Goal: Task Accomplishment & Management: Use online tool/utility

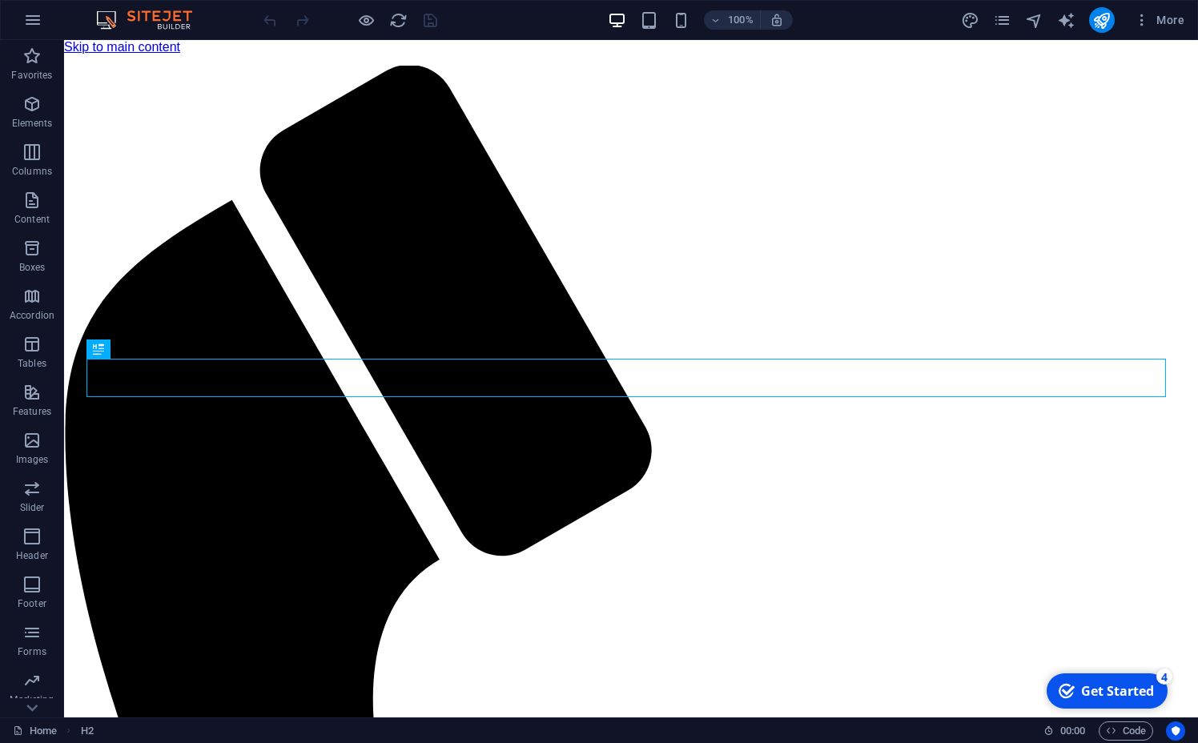
scroll to position [388, 0]
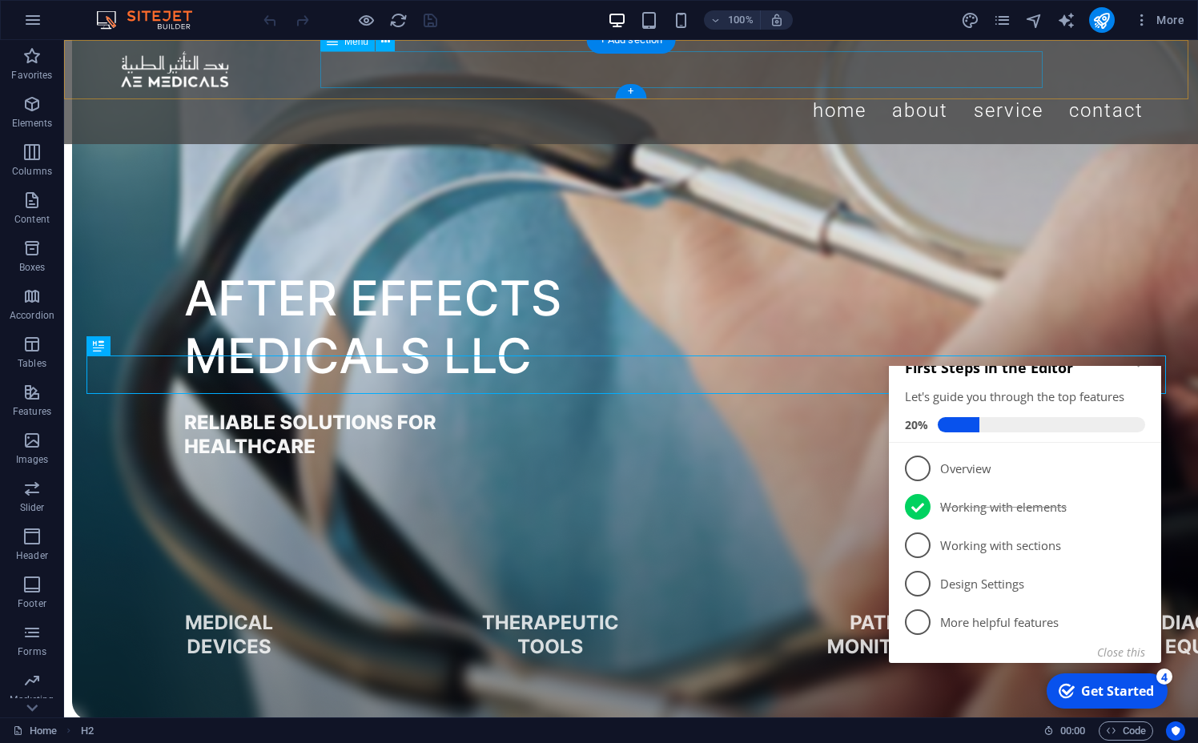
click at [795, 88] on nav "Home About Service Contact" at bounding box center [631, 110] width 1025 height 45
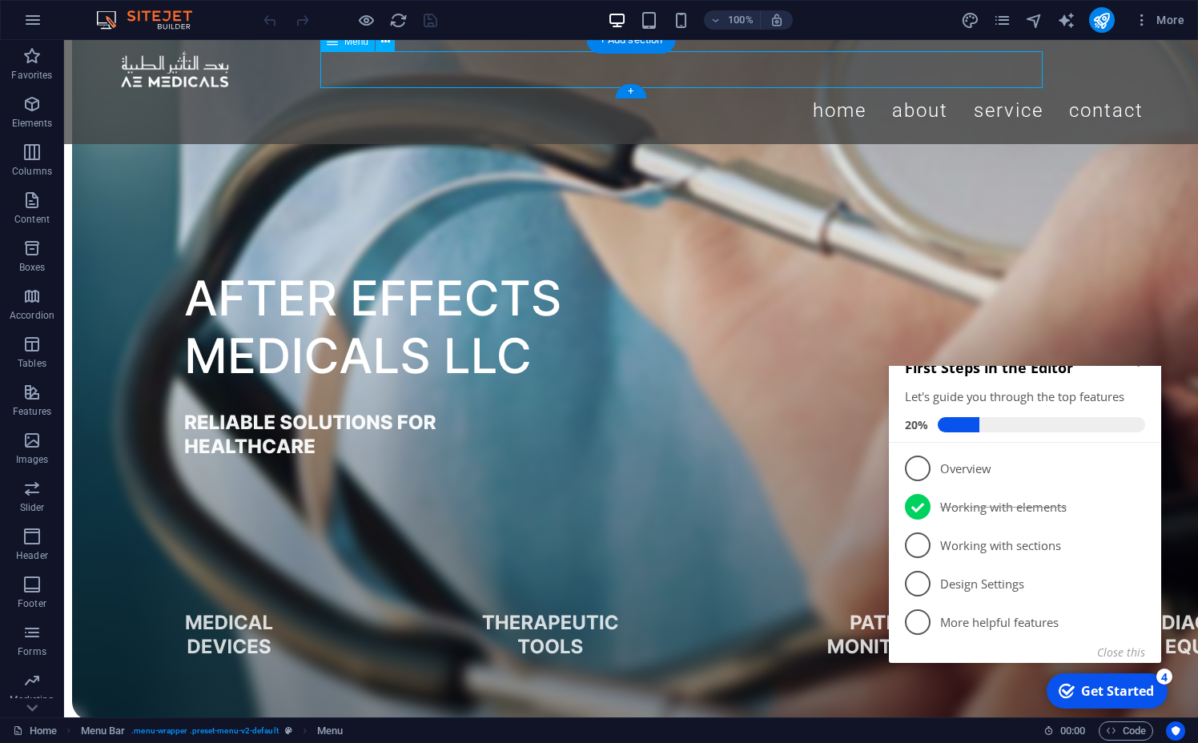
click at [791, 88] on nav "Home About Service Contact" at bounding box center [631, 110] width 1025 height 45
select select
select select "1"
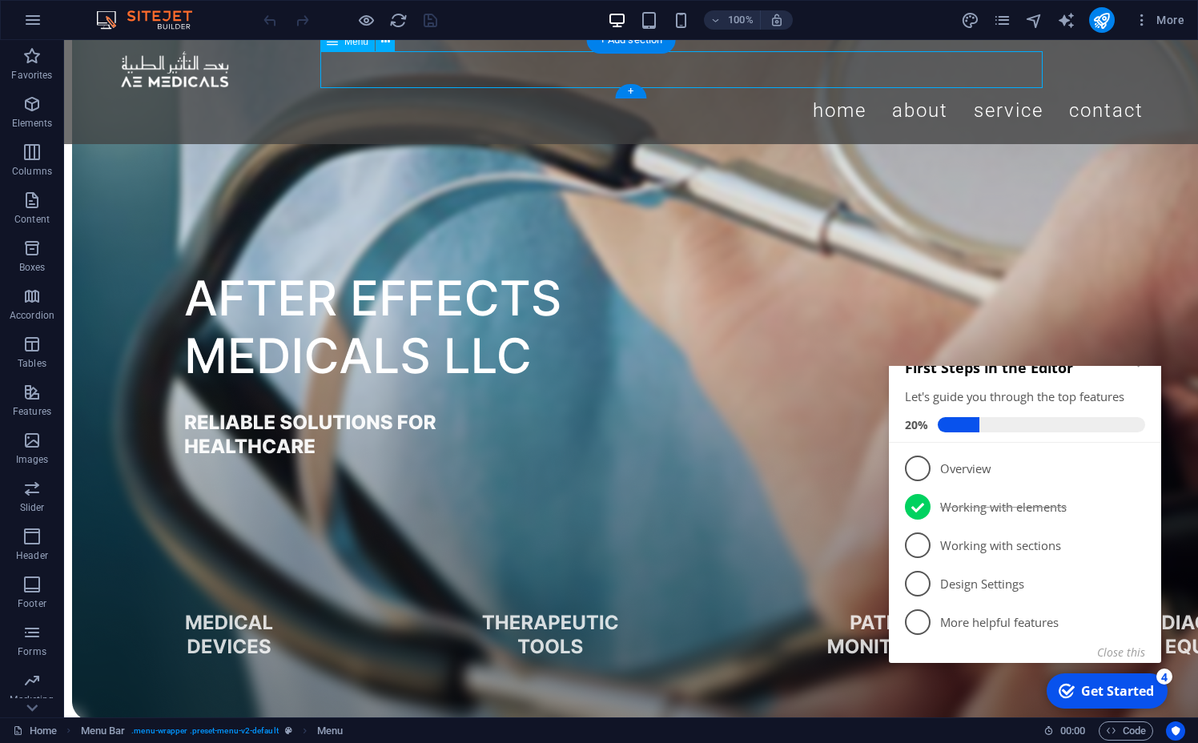
select select
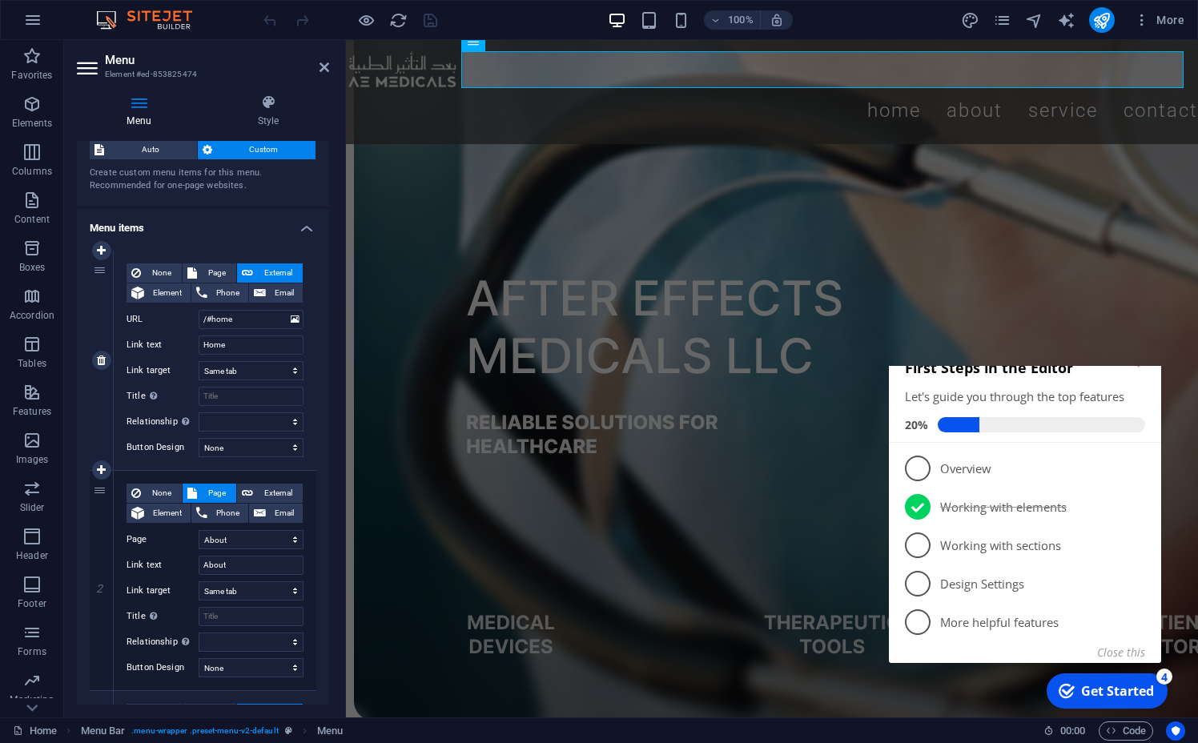
scroll to position [43, 0]
click at [1139, 377] on h2 "First Steps in the Editor" at bounding box center [1025, 367] width 240 height 19
click at [1137, 371] on icon "Minimize checklist" at bounding box center [1139, 364] width 13 height 13
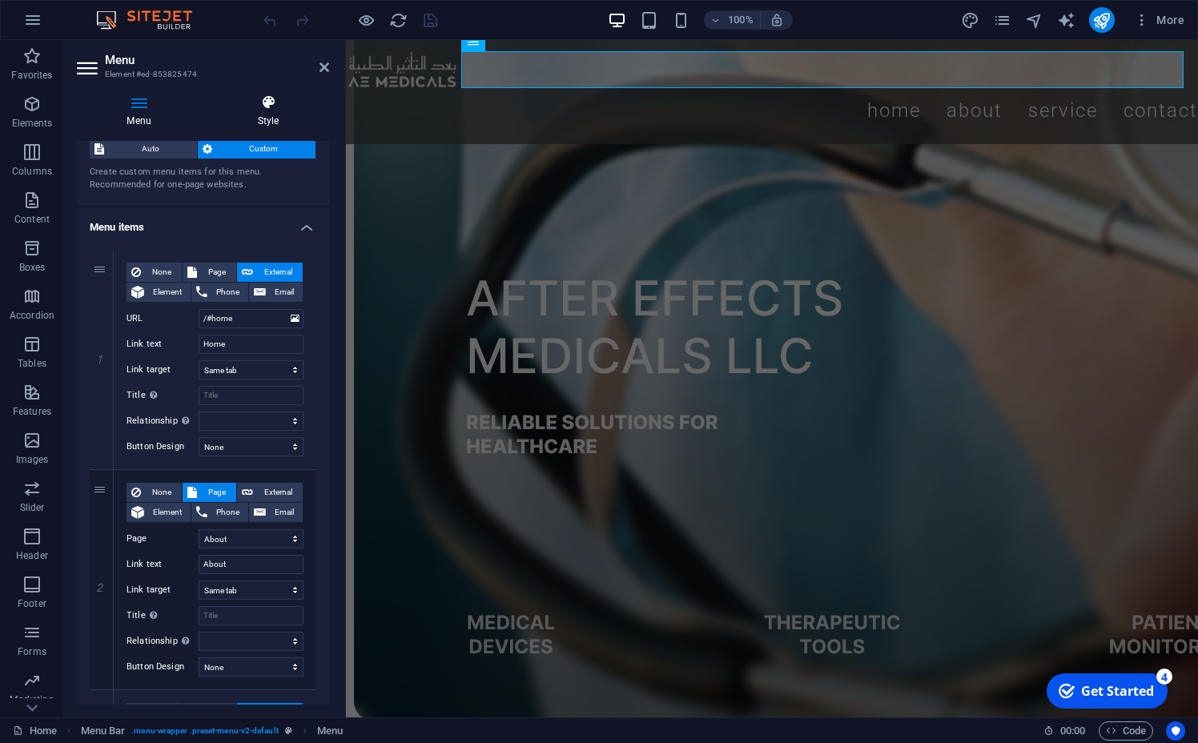
click at [282, 118] on h4 "Style" at bounding box center [268, 112] width 122 height 34
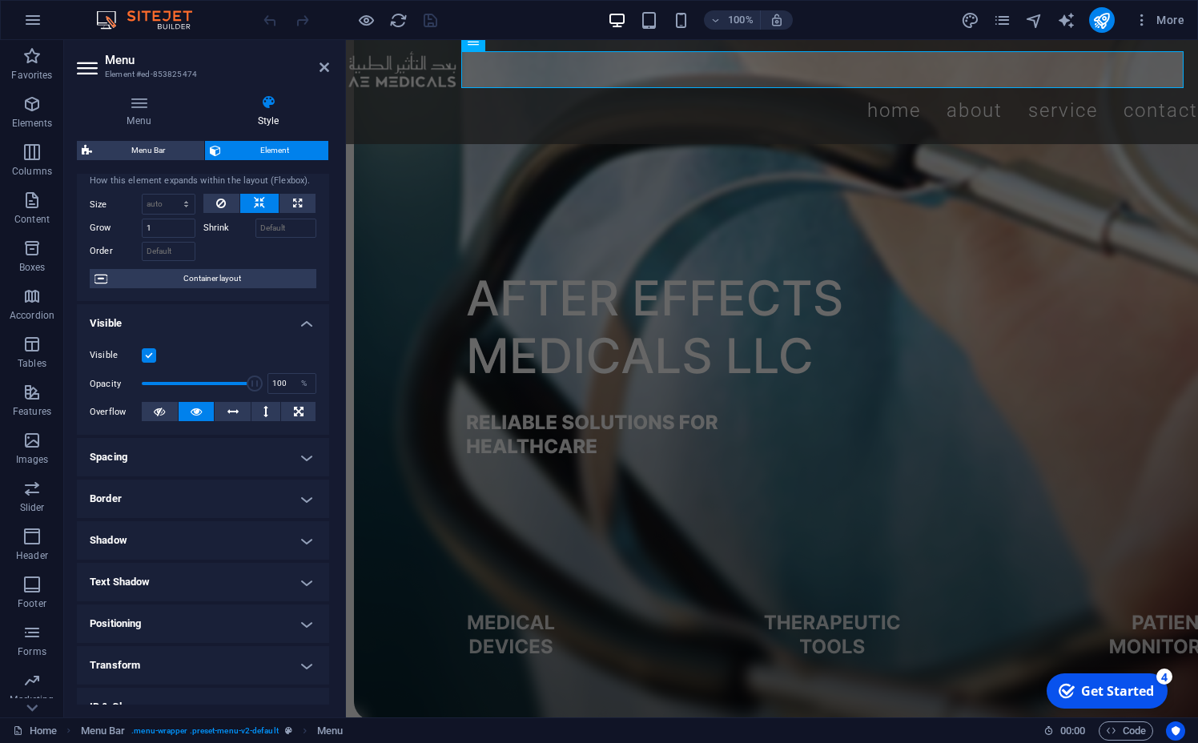
scroll to position [0, 0]
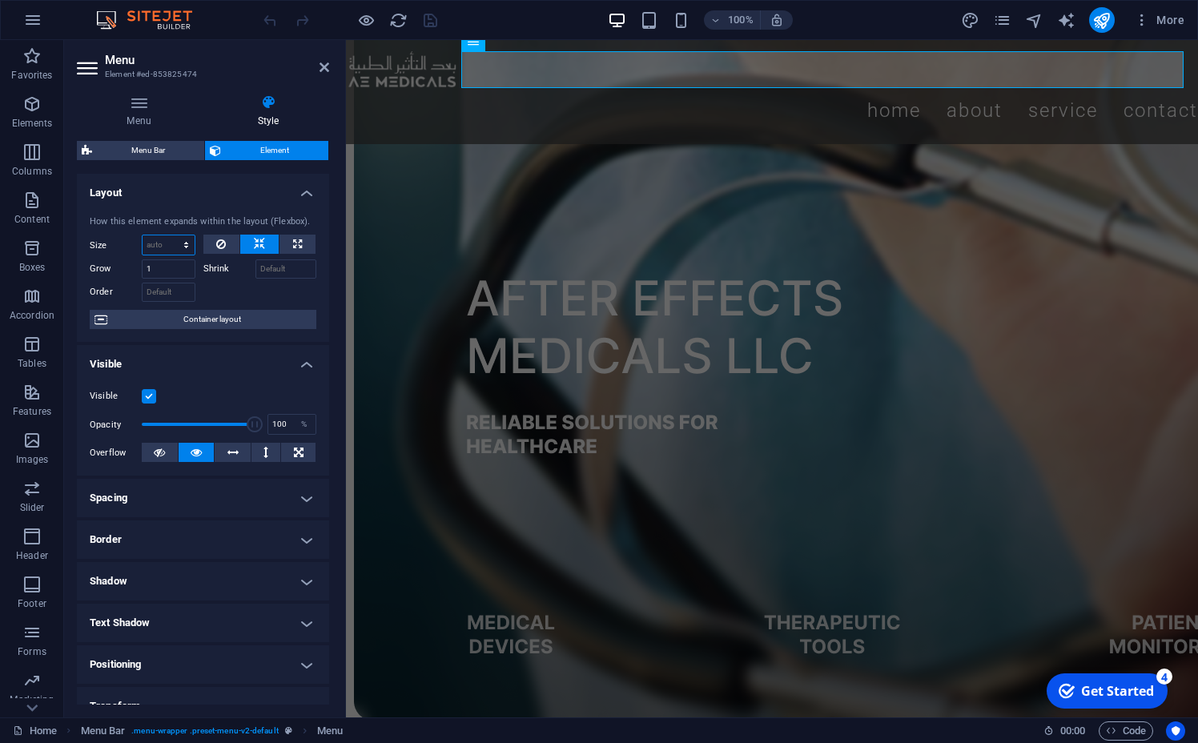
click at [143, 235] on select "Default auto px % 1/1 1/2 1/3 1/4 1/5 1/6 1/7 1/8 1/9 1/10" at bounding box center [169, 244] width 52 height 19
select select "px"
click option "px" at bounding box center [0, 0] width 0 height 0
click at [227, 292] on div at bounding box center [260, 290] width 114 height 23
click at [158, 243] on input "14" at bounding box center [169, 244] width 52 height 19
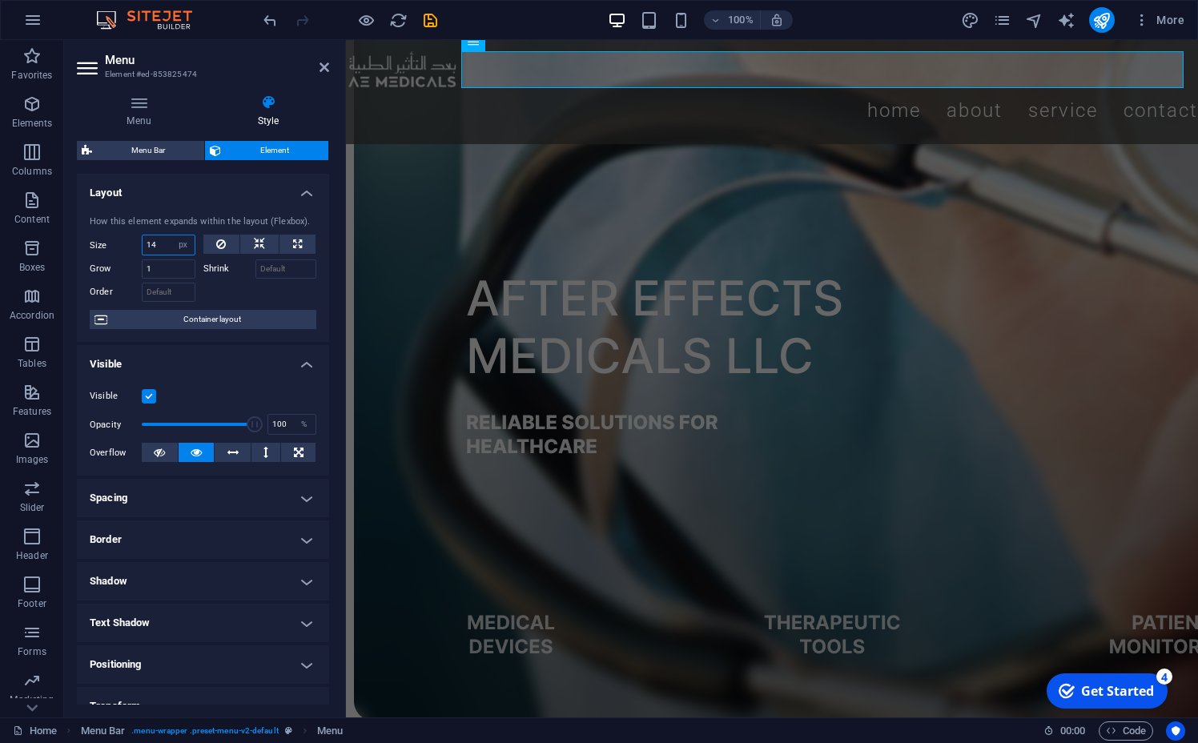
type input "1"
type input "4"
click at [253, 296] on div at bounding box center [260, 290] width 114 height 23
click at [219, 243] on icon at bounding box center [221, 244] width 10 height 19
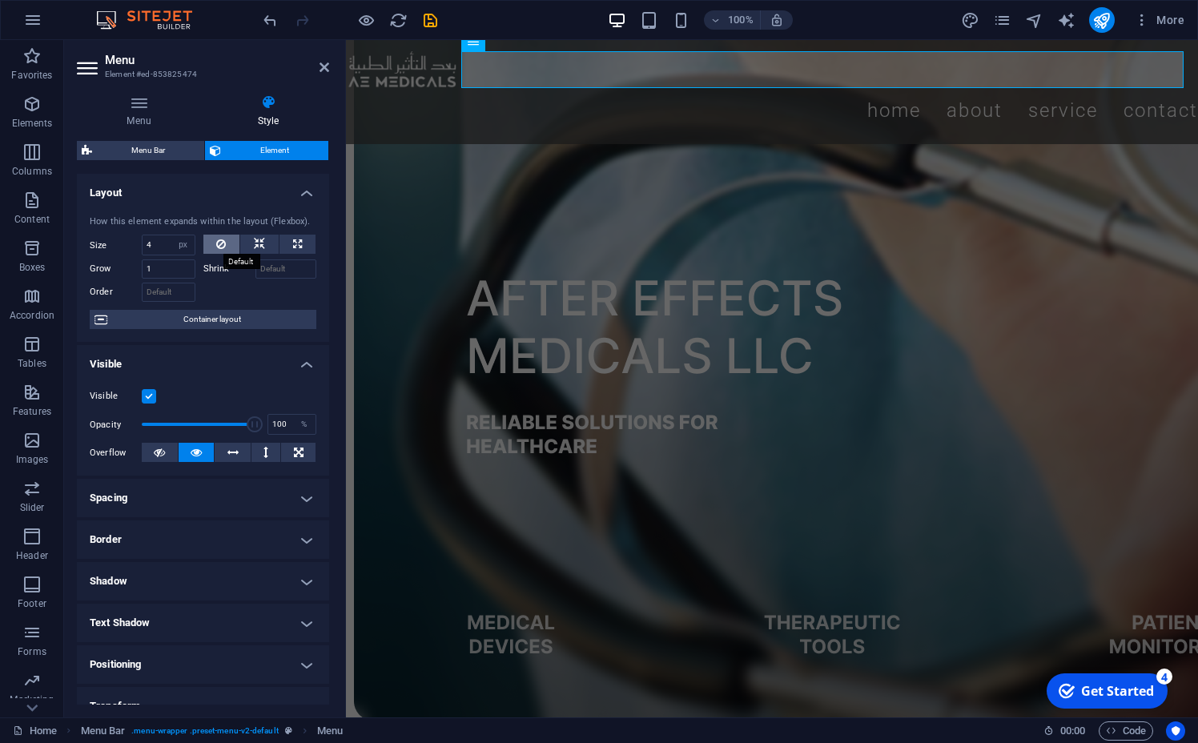
select select "DISABLED_OPTION_VALUE"
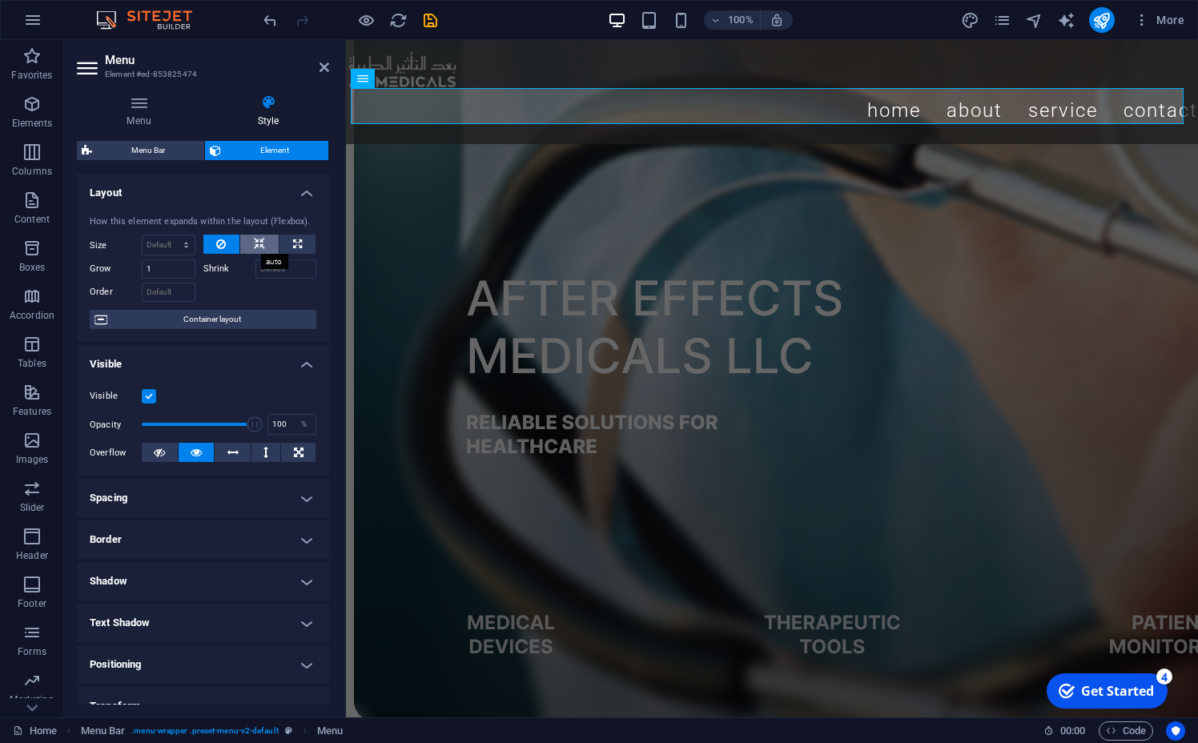
click at [242, 243] on button at bounding box center [259, 244] width 38 height 19
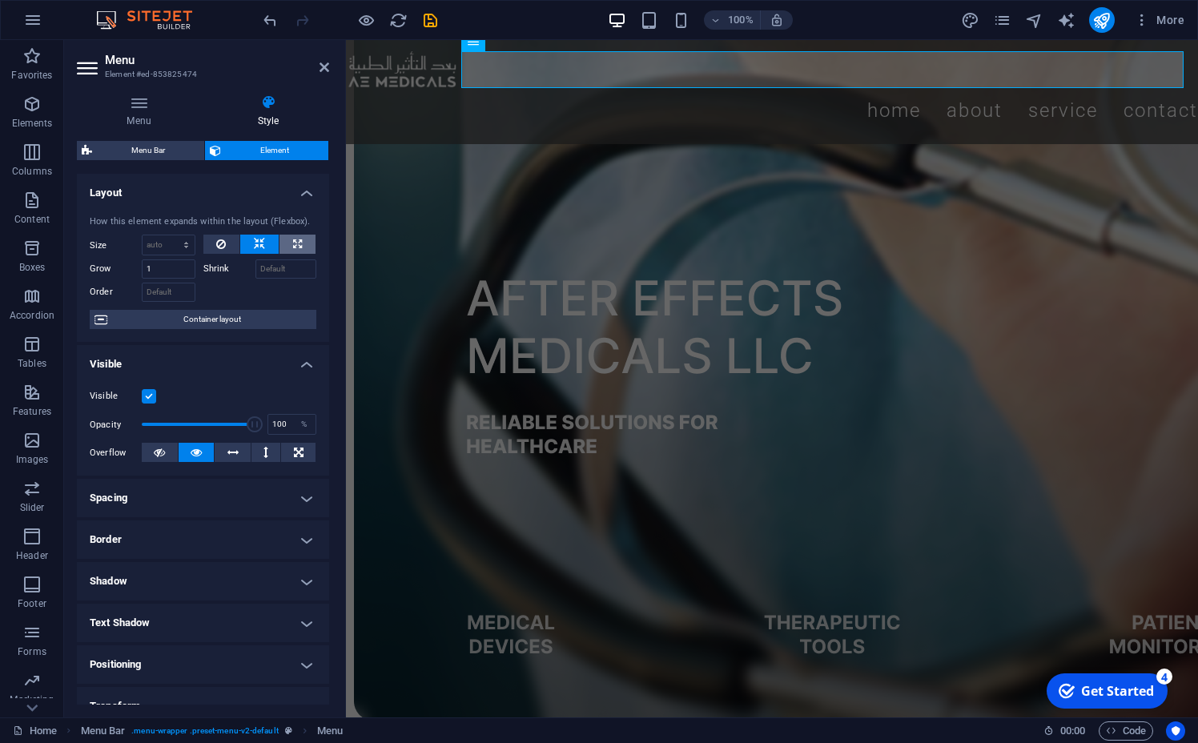
click at [280, 245] on button at bounding box center [298, 244] width 36 height 19
type input "100"
select select "%"
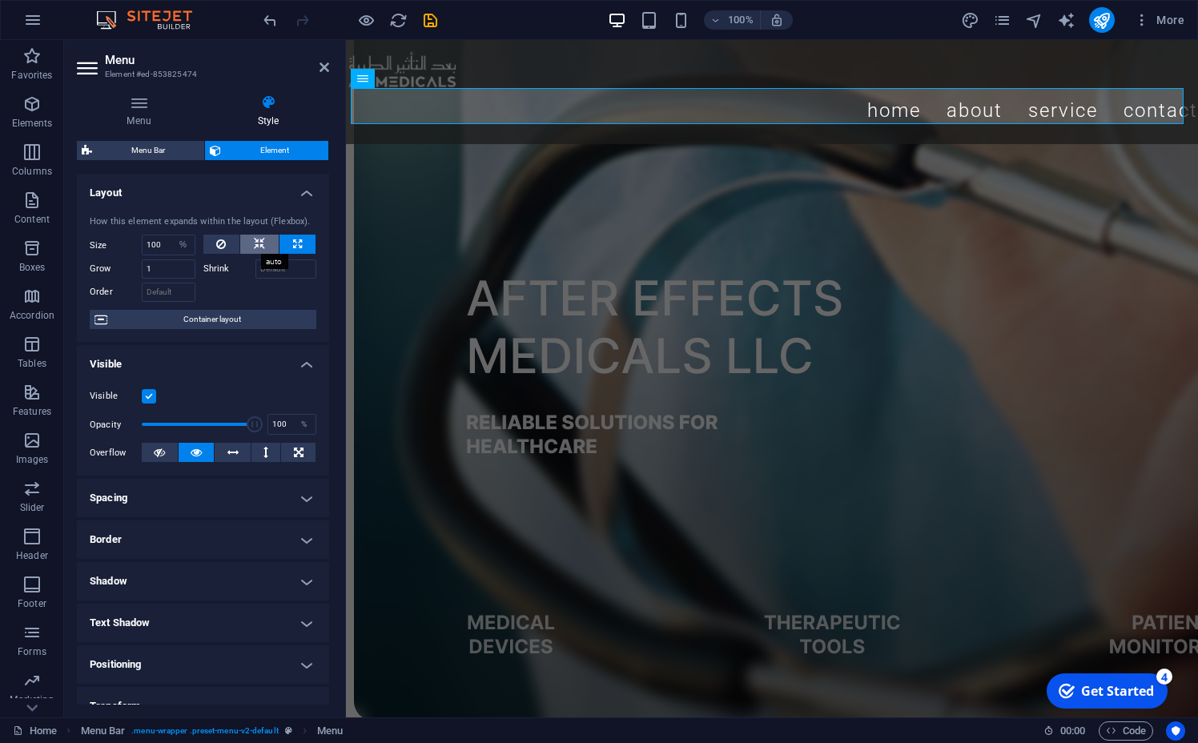
click at [254, 247] on icon at bounding box center [259, 244] width 11 height 19
select select "DISABLED_OPTION_VALUE"
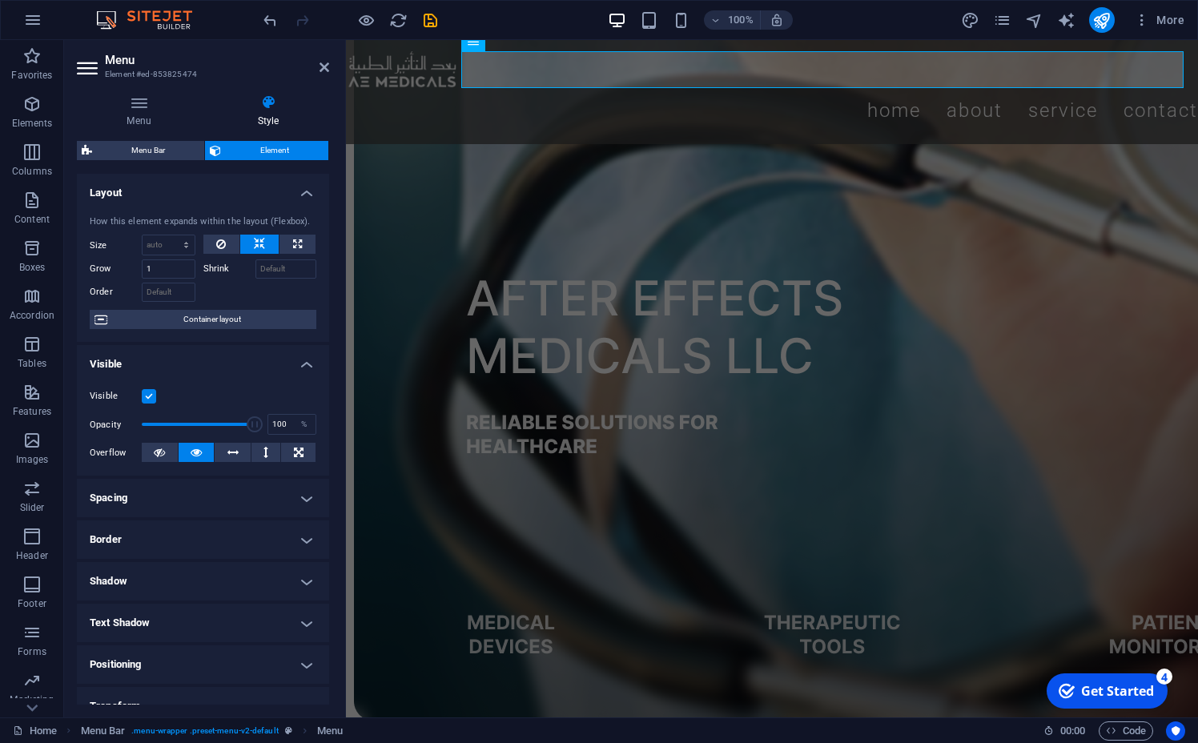
click at [254, 247] on icon at bounding box center [259, 244] width 11 height 19
click at [219, 247] on icon at bounding box center [221, 244] width 10 height 19
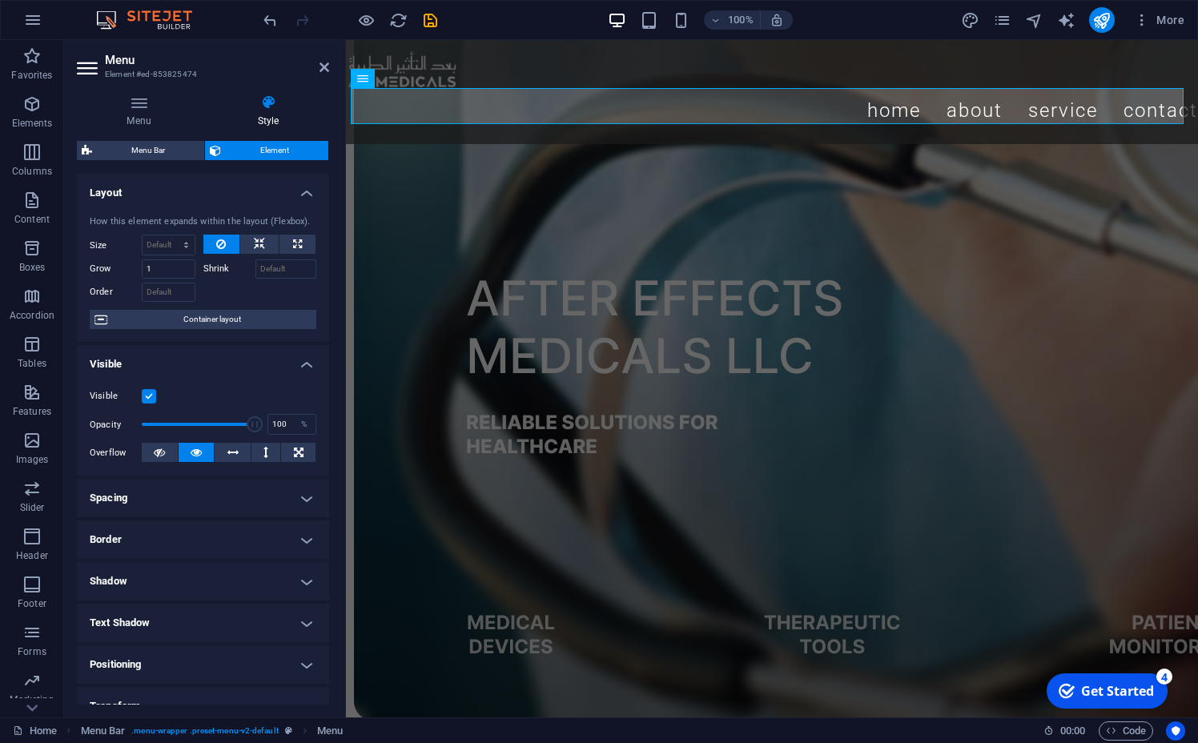
click at [219, 247] on icon at bounding box center [221, 244] width 10 height 19
click at [241, 248] on button at bounding box center [259, 244] width 38 height 19
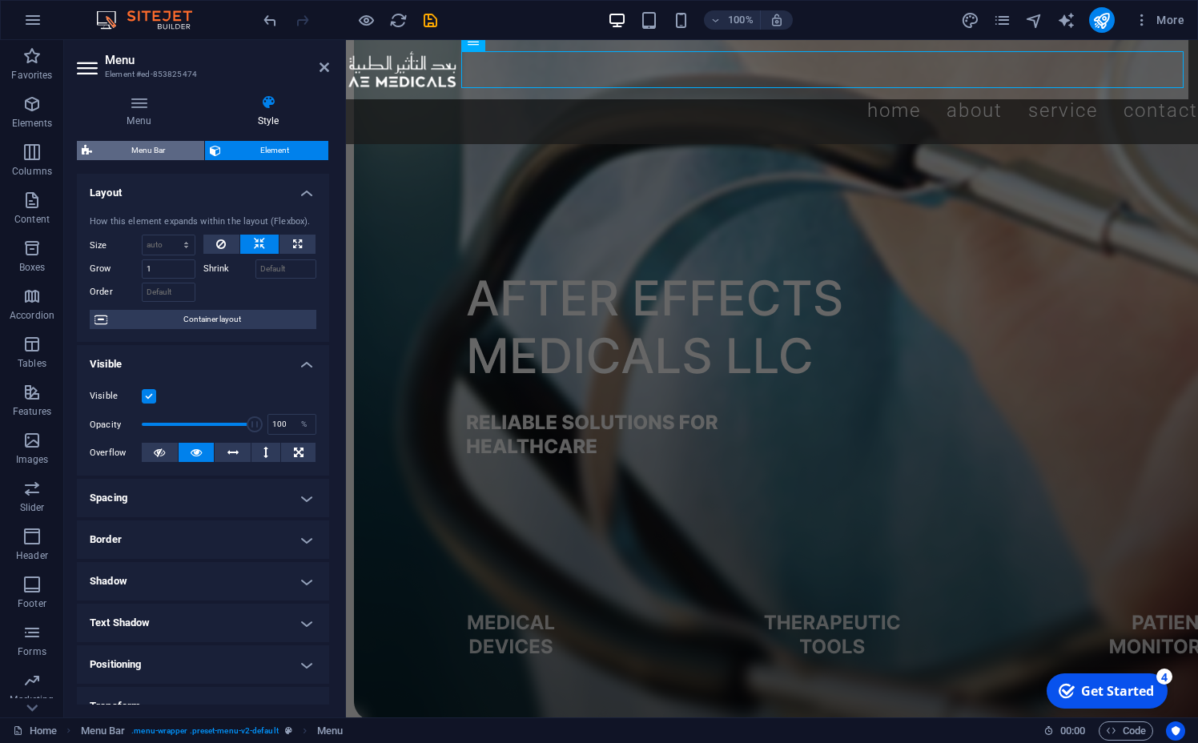
click at [185, 148] on span "Menu Bar" at bounding box center [148, 150] width 103 height 19
select select "rem"
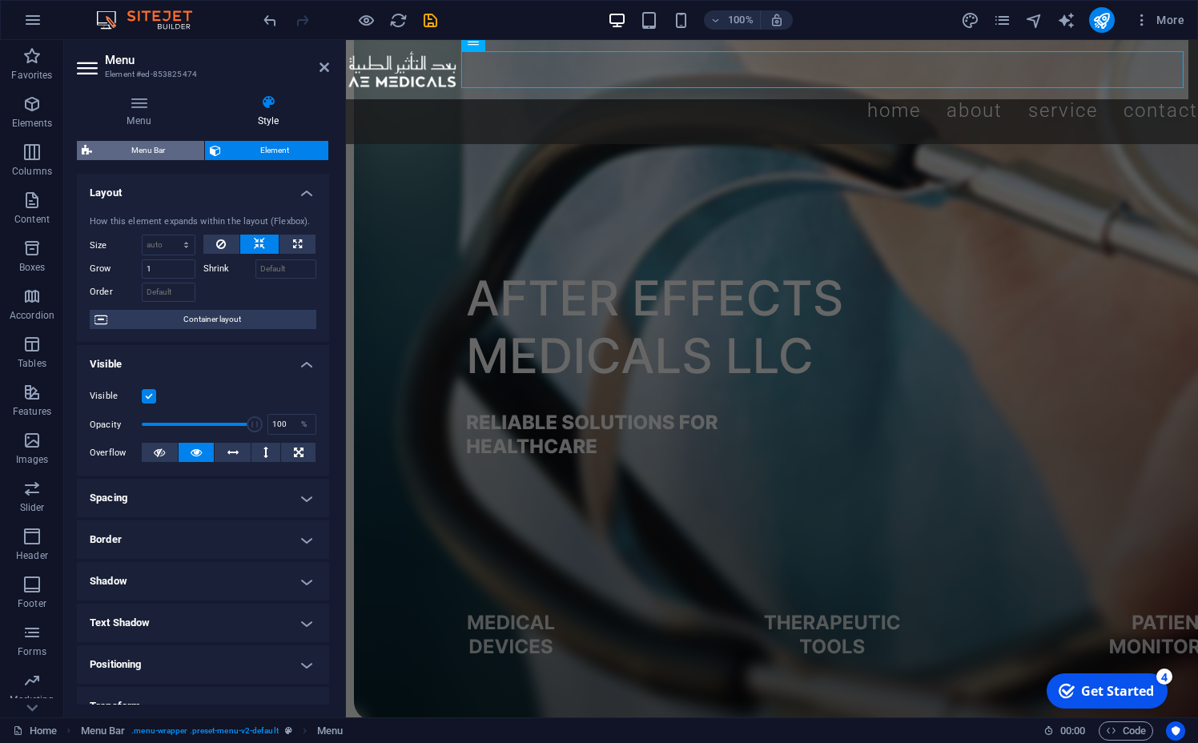
select select "hover_border_bottom"
select select "px"
select select "rem"
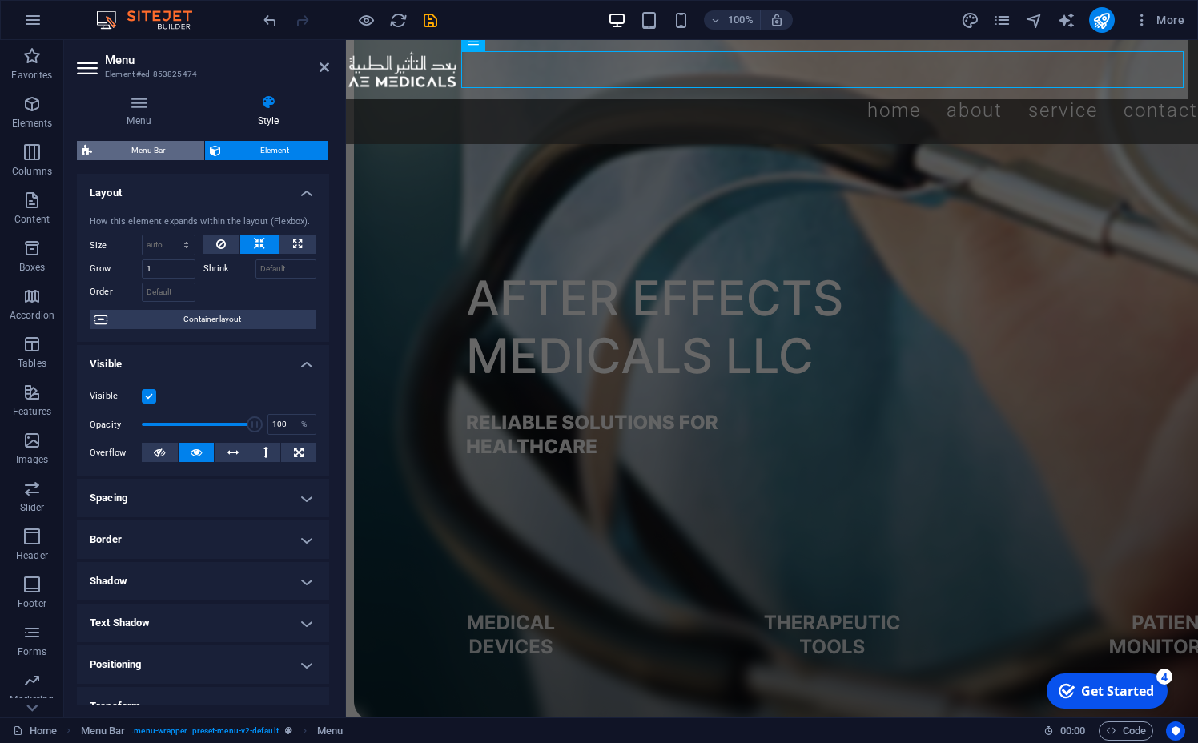
select select "rem"
select select "link-special-font"
select select "rem"
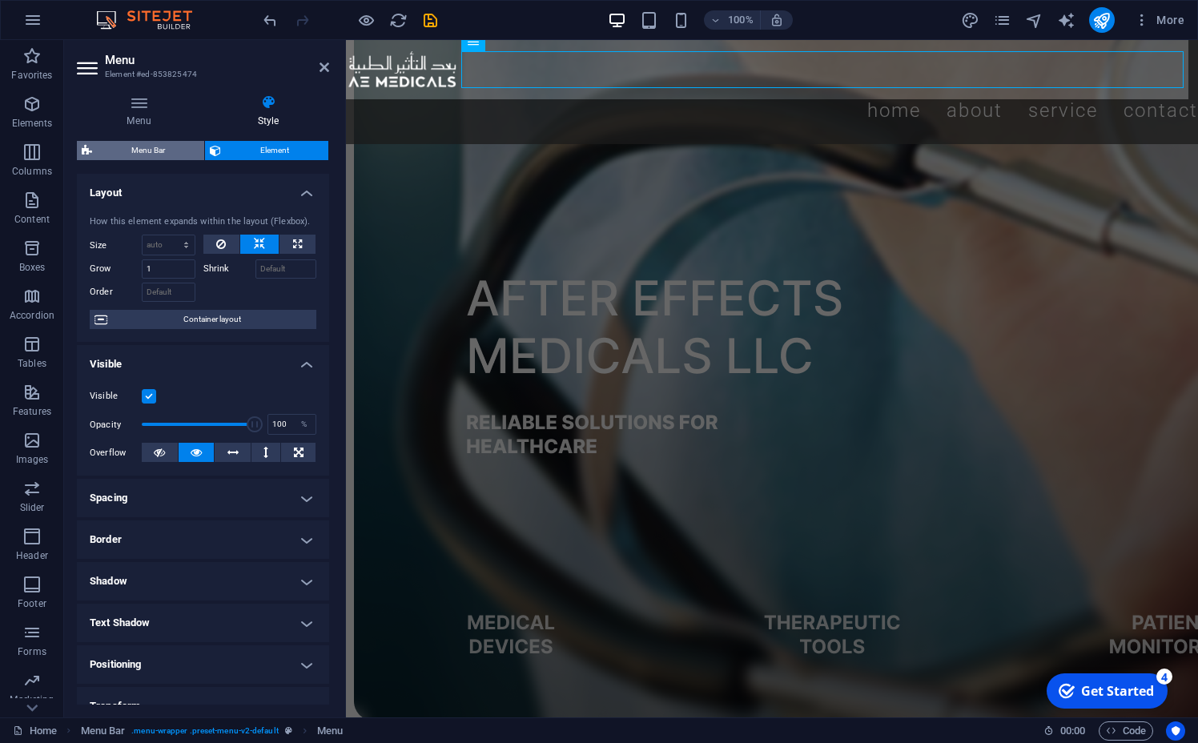
select select "300"
select select "px"
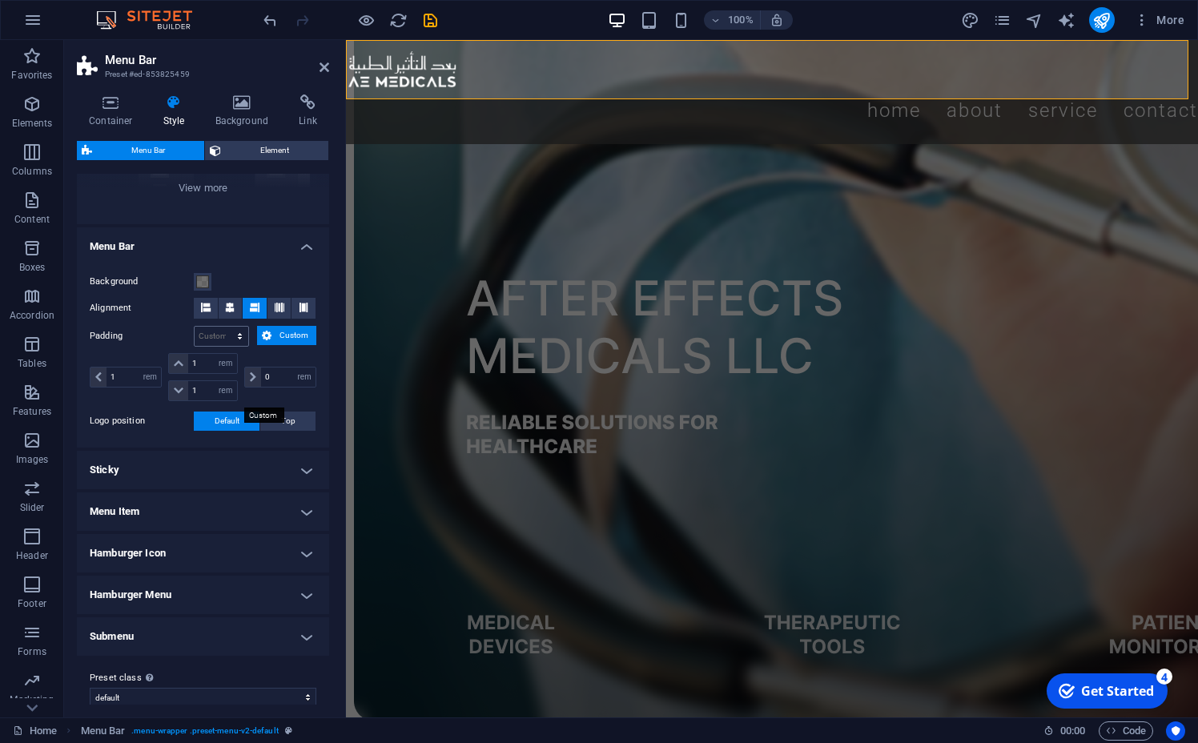
scroll to position [233, 0]
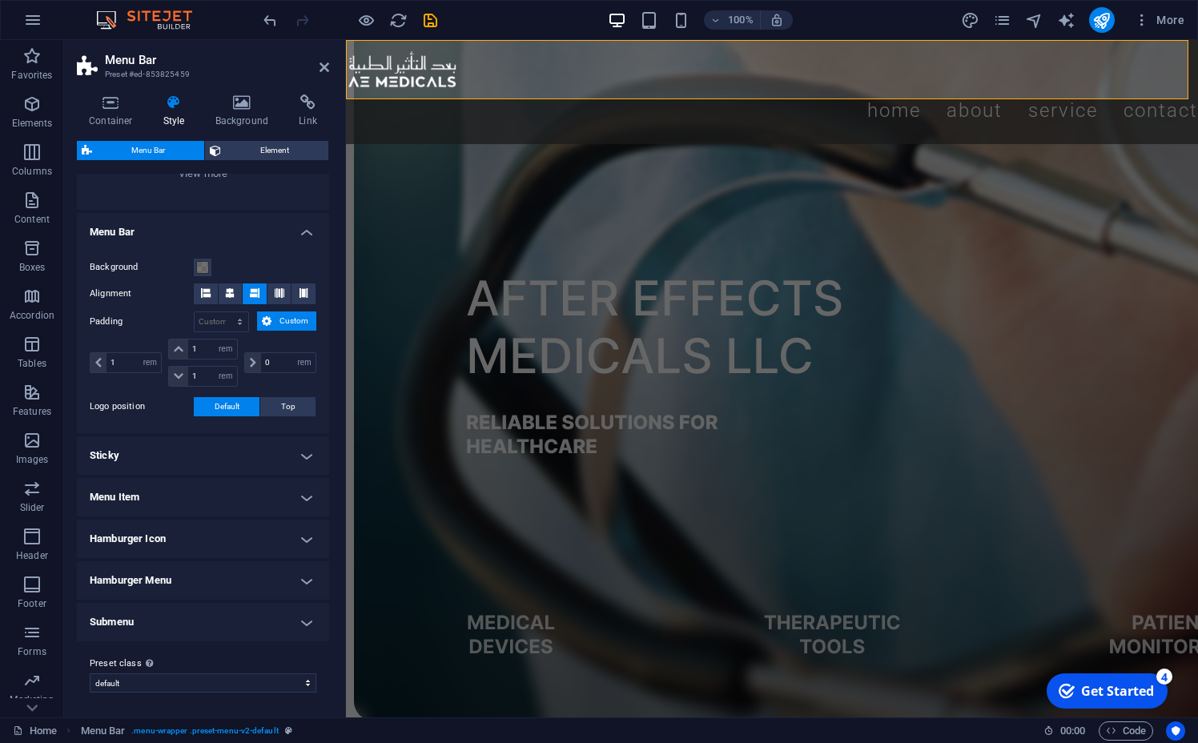
click at [238, 497] on h4 "Menu Item" at bounding box center [203, 497] width 252 height 38
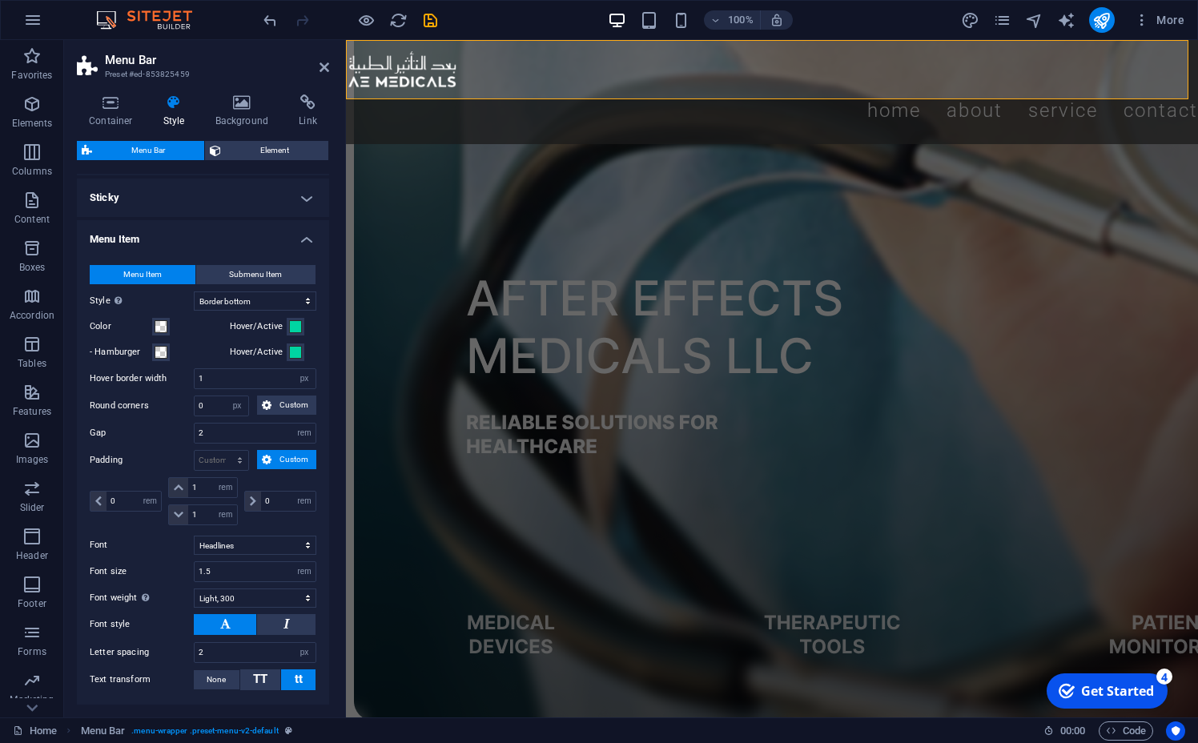
scroll to position [519, 0]
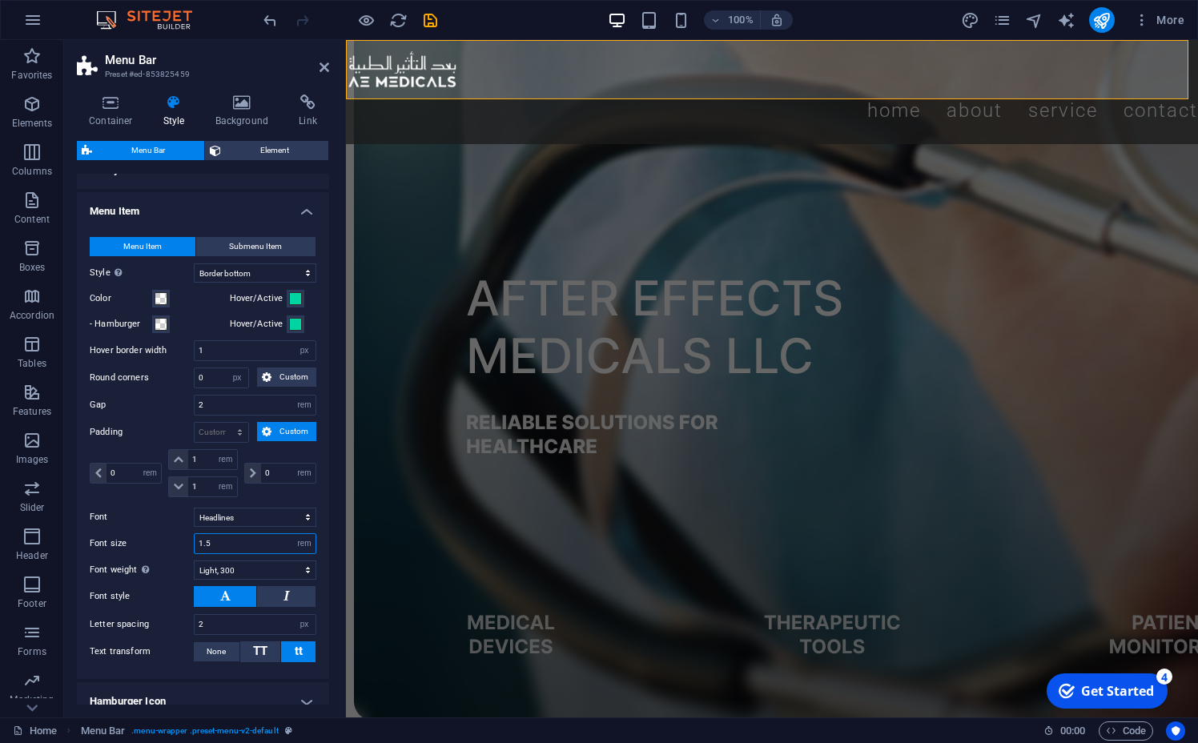
click at [247, 547] on input "1.5" at bounding box center [255, 543] width 121 height 19
select select "px"
click option "px" at bounding box center [0, 0] width 0 height 0
type input "17"
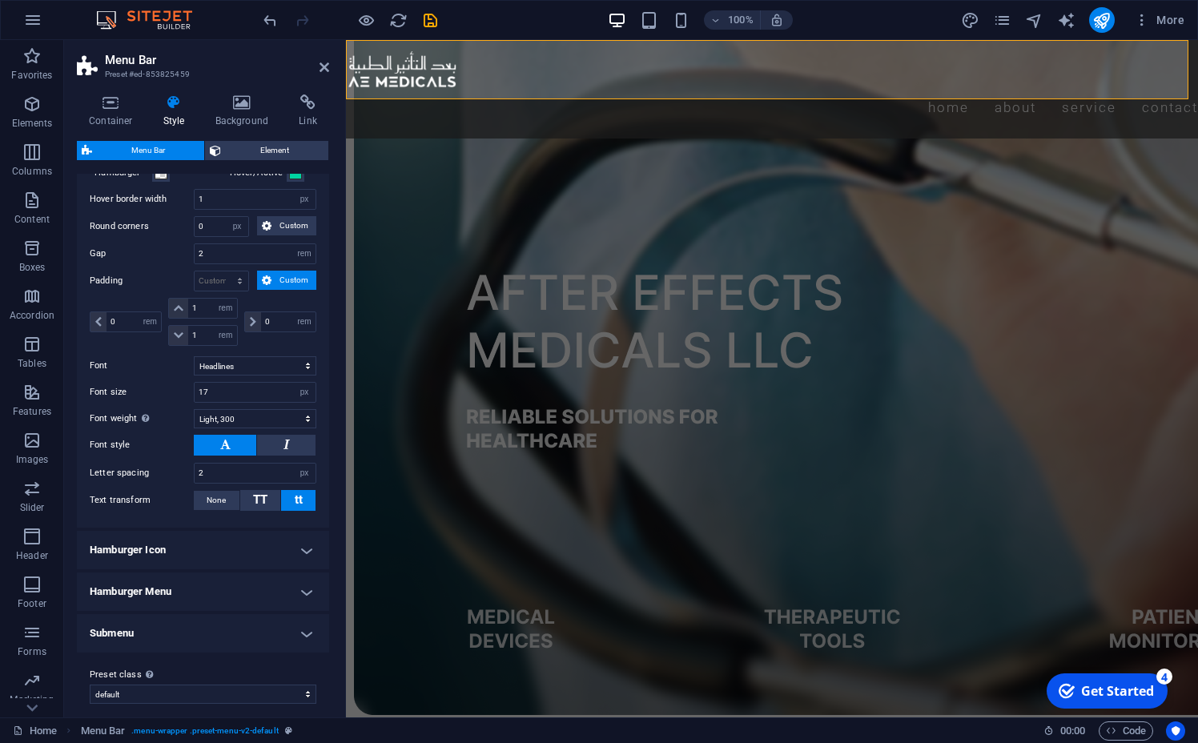
scroll to position [681, 0]
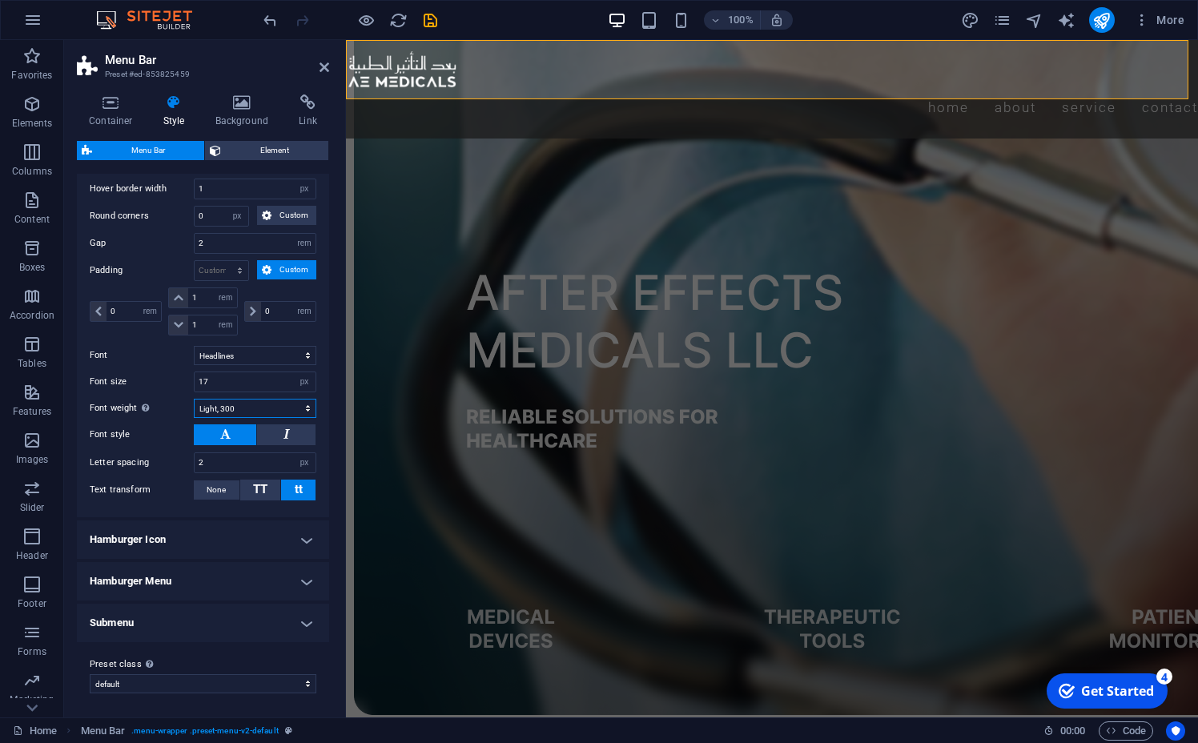
click at [272, 408] on select "Thin, 100 Extra-light, 200 Light, 300 Regular, 400 Medium, 500 Semi-bold, 600 B…" at bounding box center [255, 408] width 123 height 19
click option "Light, 300" at bounding box center [0, 0] width 0 height 0
click at [272, 408] on select "Thin, 100 Extra-light, 200 Light, 300 Regular, 400 Medium, 500 Semi-bold, 600 B…" at bounding box center [255, 408] width 123 height 19
select select "400"
click option "Regular, 400" at bounding box center [0, 0] width 0 height 0
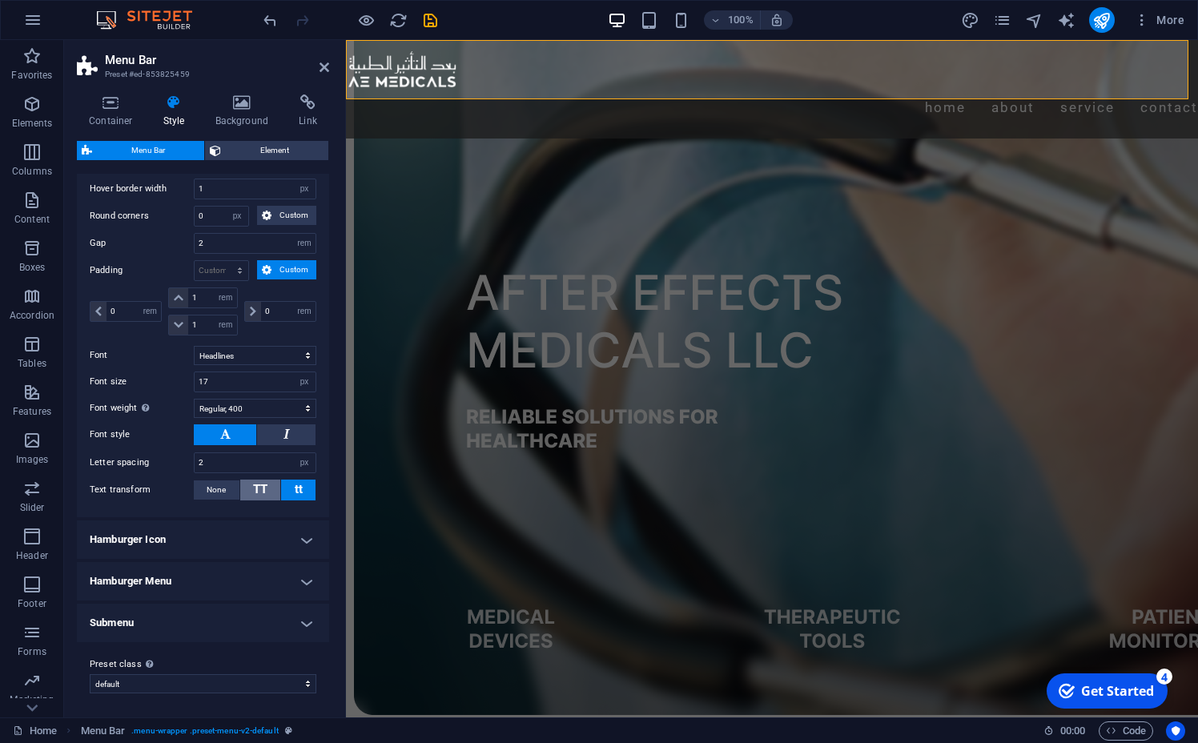
click at [263, 490] on span "TT" at bounding box center [260, 489] width 14 height 14
click at [267, 512] on div "Menu Item Submenu Item Style Switch to preview mode and move the mouse over men…" at bounding box center [203, 288] width 259 height 458
